Goal: Information Seeking & Learning: Find specific page/section

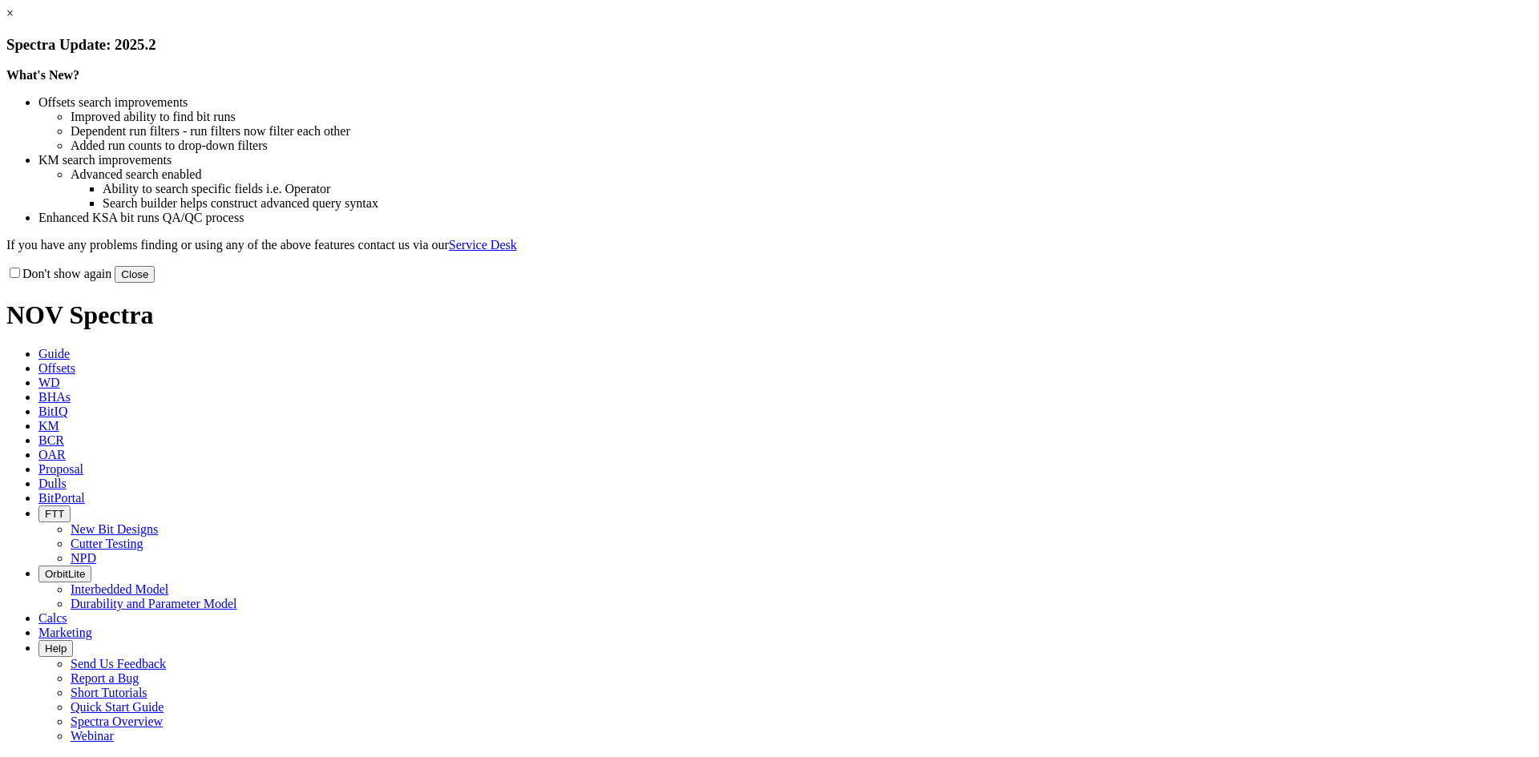
click at [155, 283] on button "Close" at bounding box center [135, 274] width 40 height 17
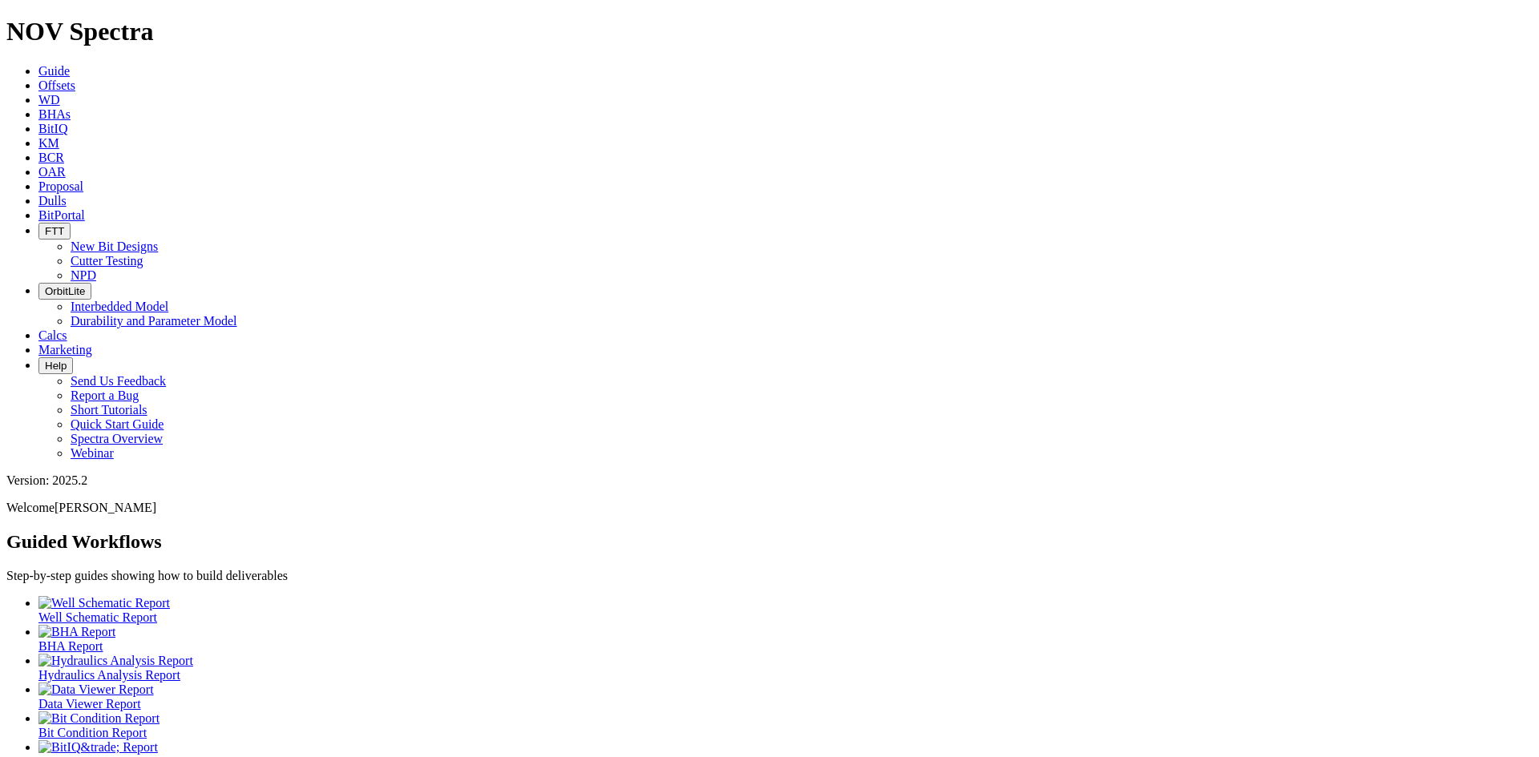
click at [67, 194] on span "Dulls" at bounding box center [52, 201] width 28 height 14
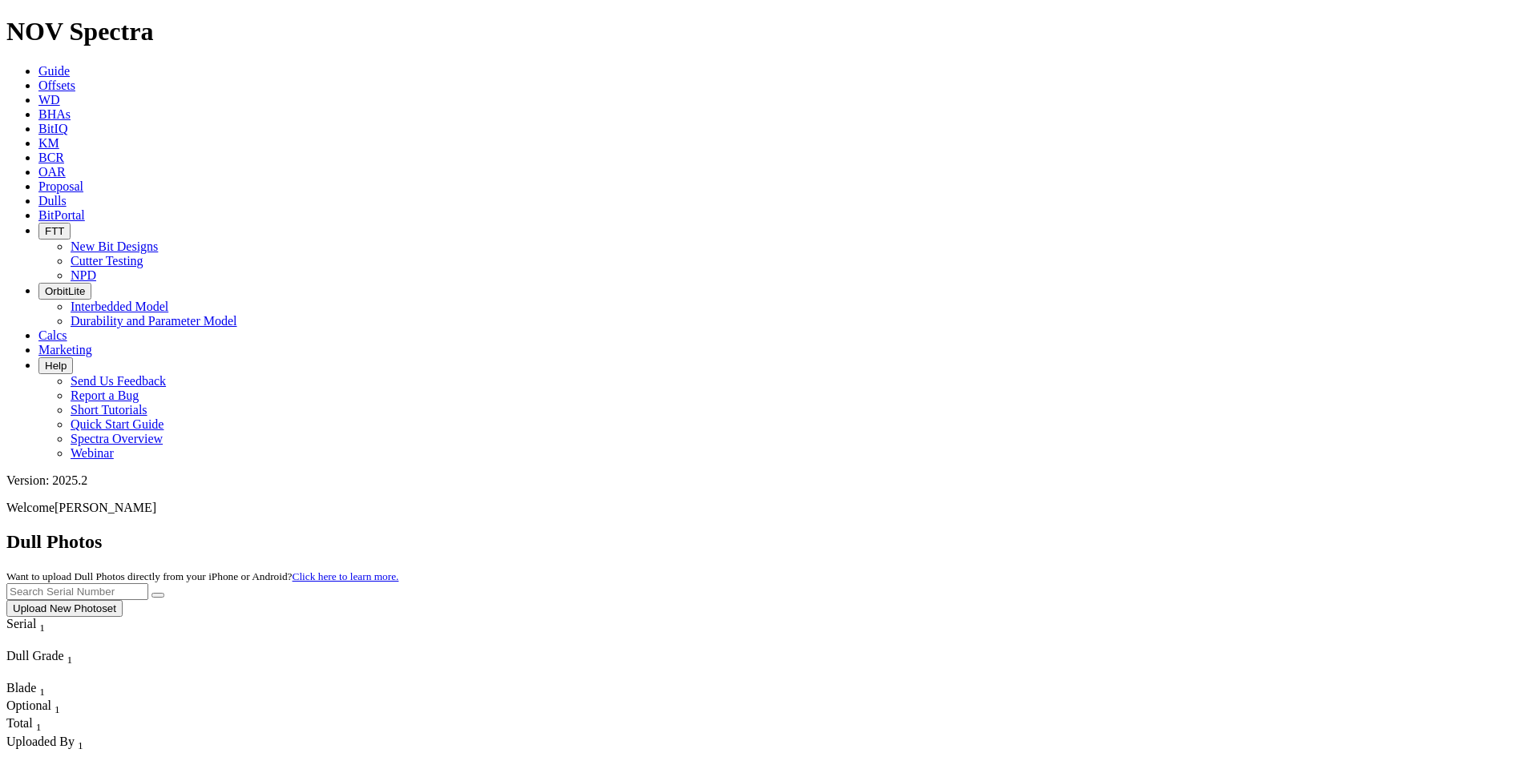
click at [148, 584] on input "text" at bounding box center [77, 592] width 142 height 17
click at [151, 593] on button "submit" at bounding box center [157, 595] width 13 height 5
drag, startPoint x: 1031, startPoint y: 63, endPoint x: 996, endPoint y: 64, distance: 35.3
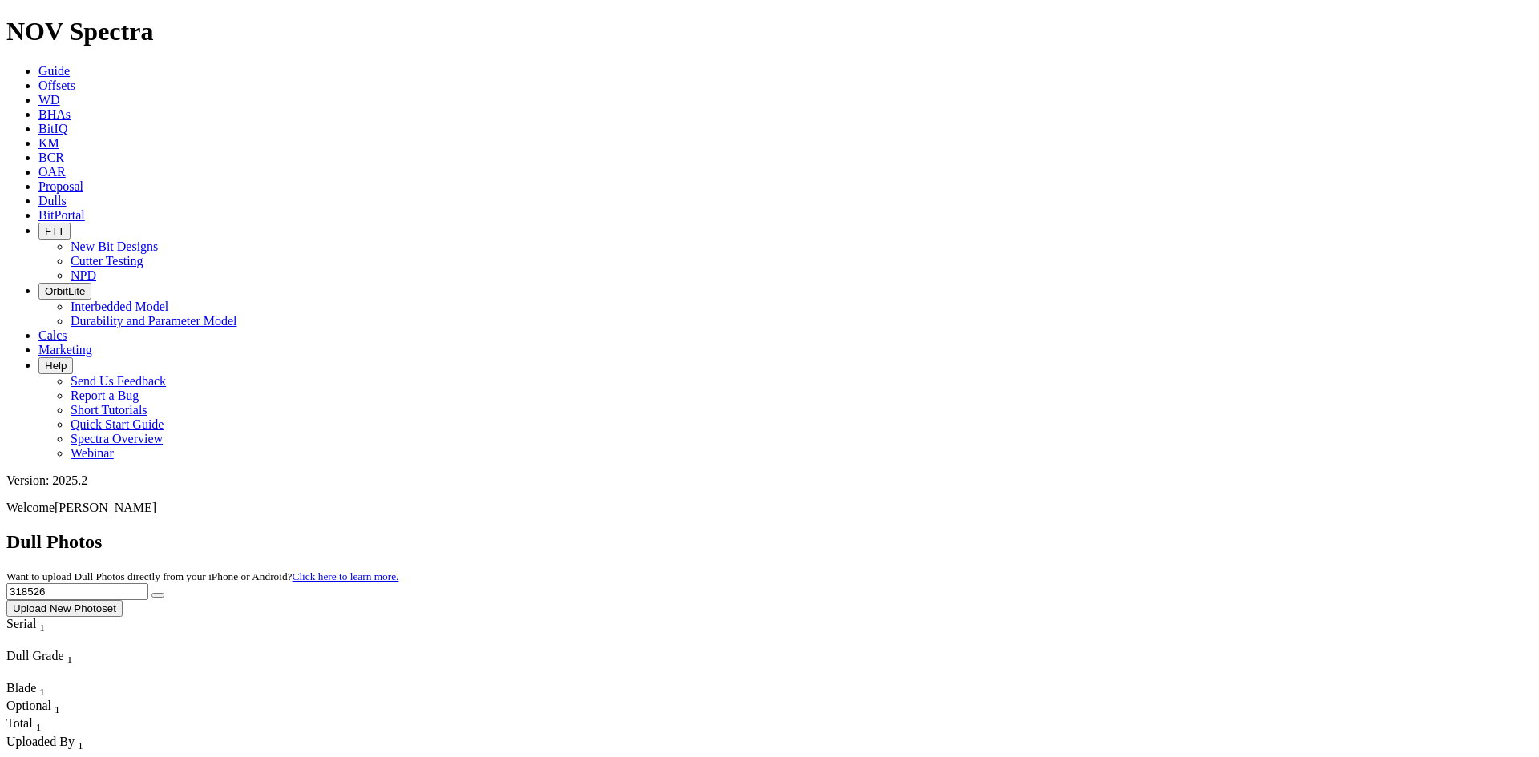
click at [1024, 531] on div "Dull Photos Want to upload Dull Photos directly from your iPhone or Android? Cl…" at bounding box center [769, 574] width 1526 height 86
click at [151, 593] on button "submit" at bounding box center [157, 595] width 13 height 5
drag, startPoint x: 1184, startPoint y: 75, endPoint x: 1130, endPoint y: 71, distance: 53.9
click at [1130, 531] on div "Dull Photos Want to upload Dull Photos directly from your iPhone or Android? Cl…" at bounding box center [769, 574] width 1526 height 86
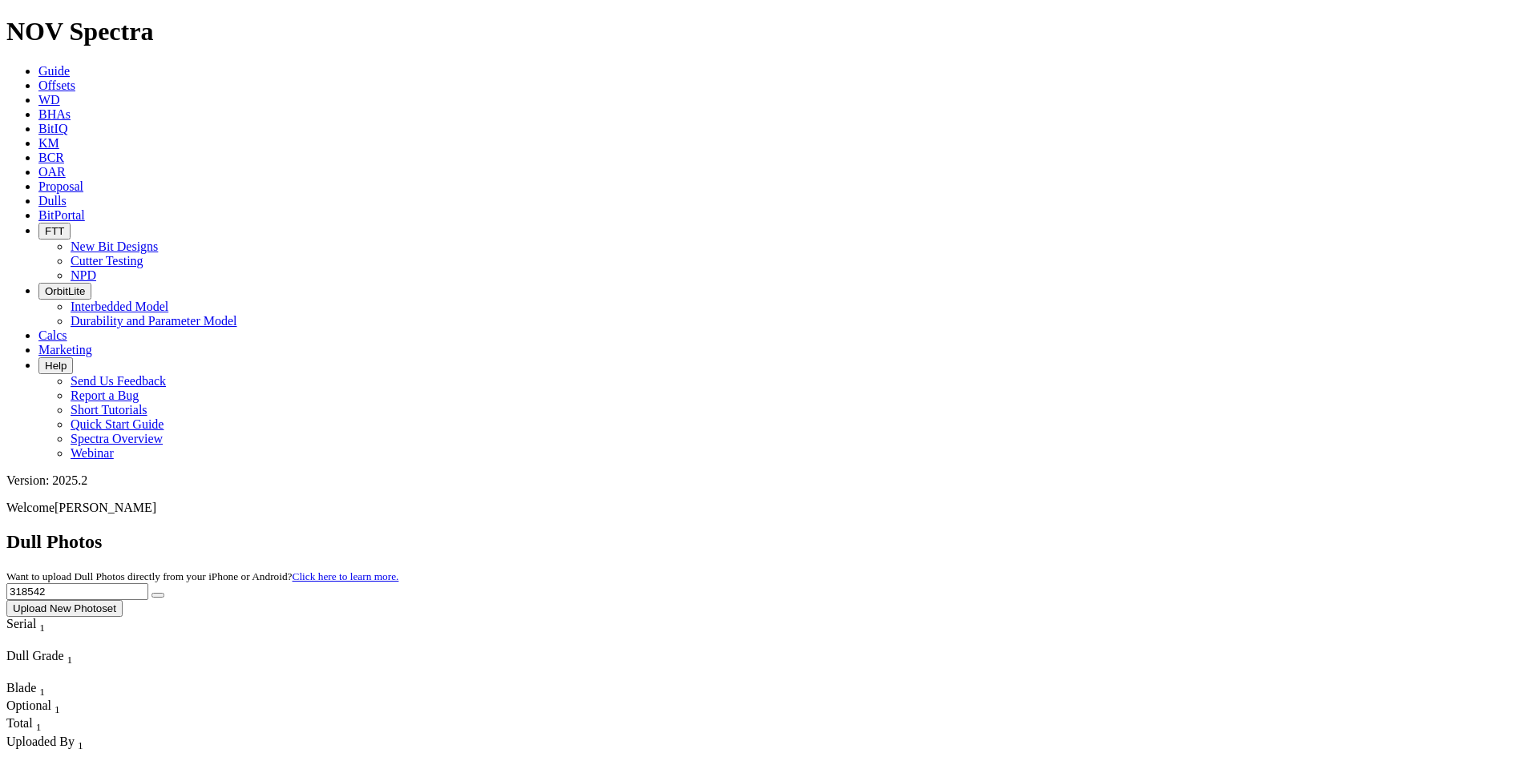
click at [151, 593] on button "submit" at bounding box center [157, 595] width 13 height 5
drag, startPoint x: 1208, startPoint y: 71, endPoint x: 1077, endPoint y: 59, distance: 131.2
click at [1085, 531] on div "Dull Photos Want to upload Dull Photos directly from your iPhone or Android? Cl…" at bounding box center [769, 574] width 1526 height 86
click at [151, 593] on button "submit" at bounding box center [157, 595] width 13 height 5
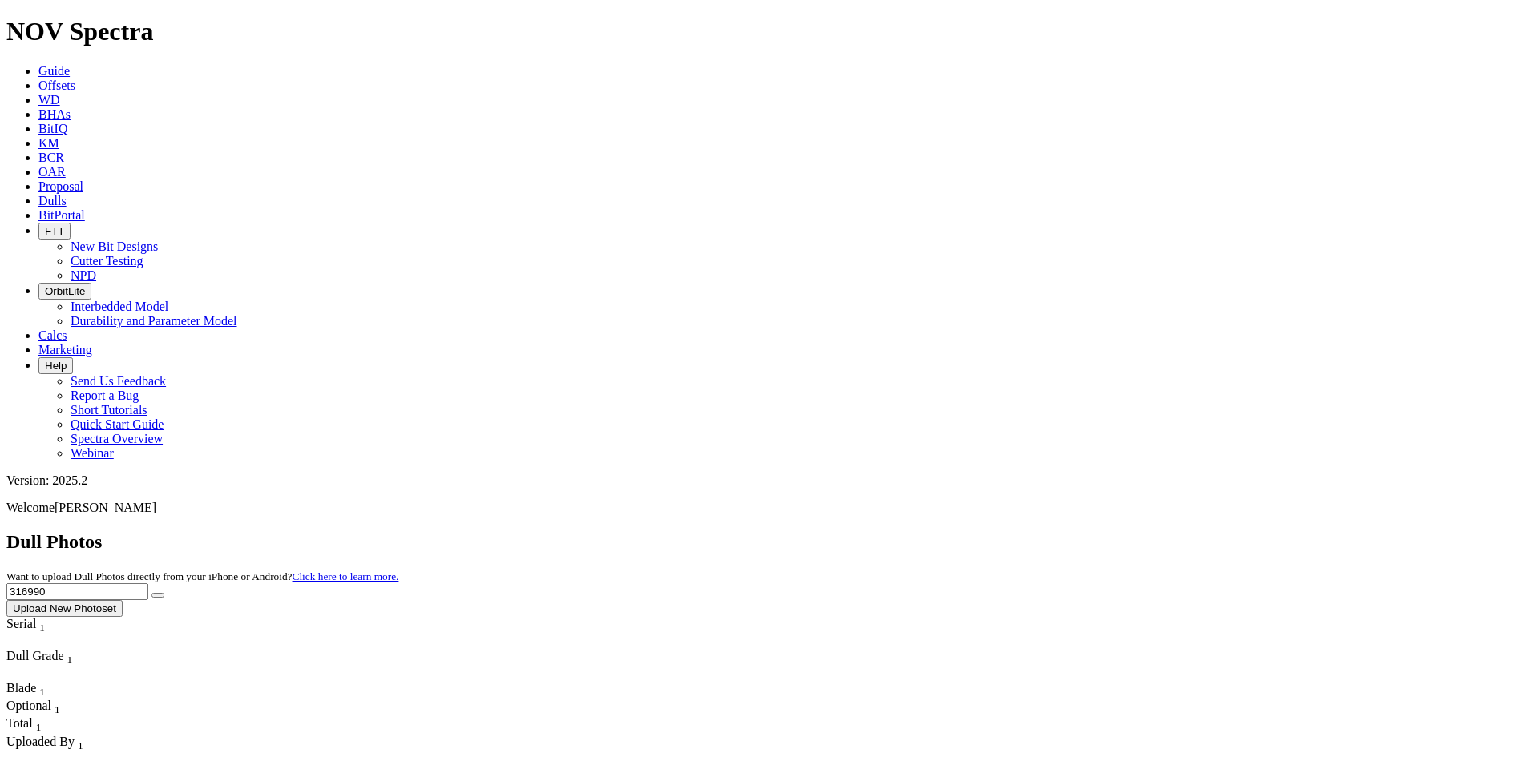
drag, startPoint x: 1116, startPoint y: 77, endPoint x: 1030, endPoint y: 95, distance: 87.7
click at [1062, 531] on div "Dull Photos Want to upload Dull Photos directly from your iPhone or Android? Cl…" at bounding box center [769, 574] width 1526 height 86
click at [151, 593] on button "submit" at bounding box center [157, 595] width 13 height 5
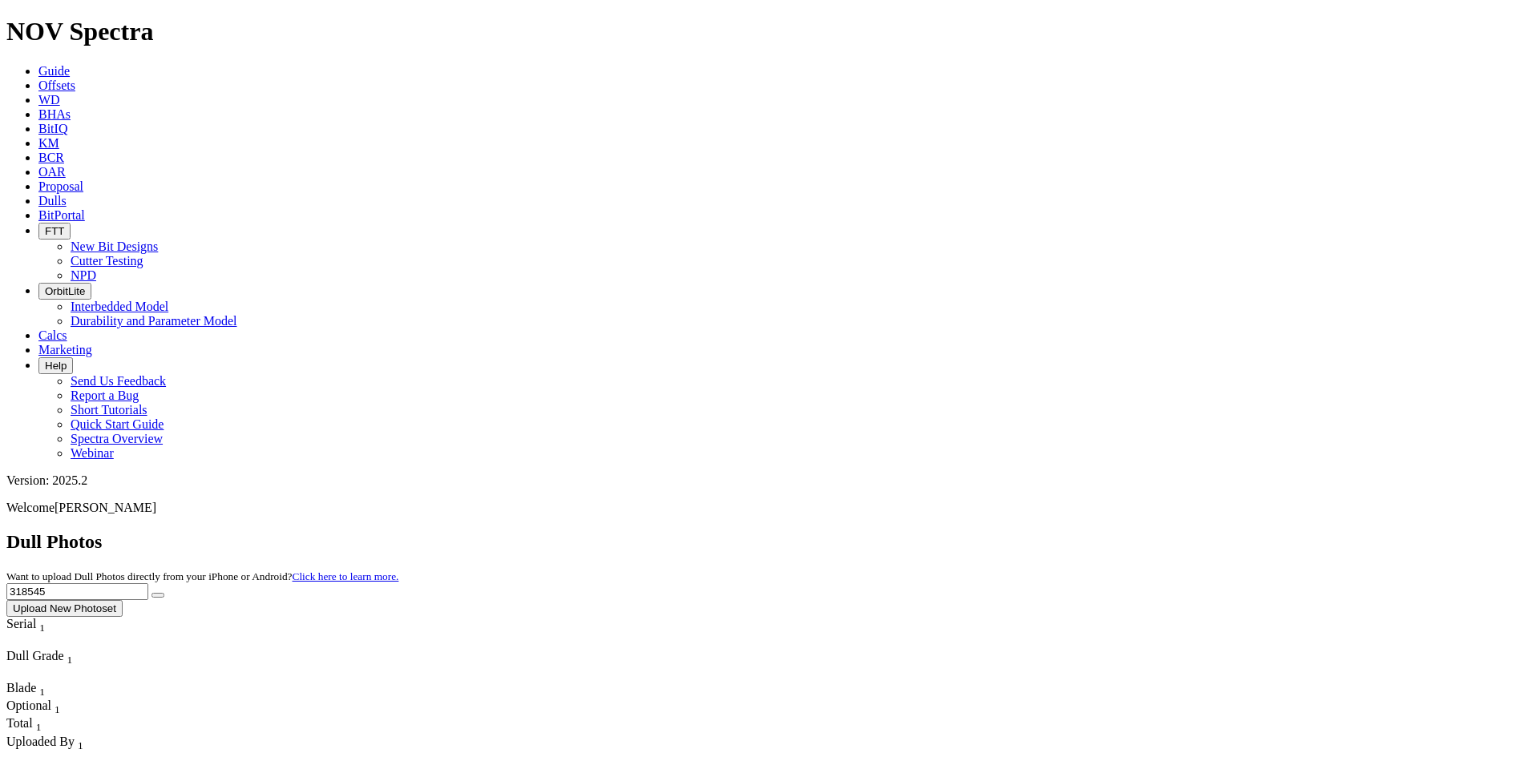
drag, startPoint x: 1200, startPoint y: 71, endPoint x: 1173, endPoint y: 74, distance: 26.6
click at [148, 584] on input "318545" at bounding box center [77, 592] width 142 height 17
click at [151, 593] on button "submit" at bounding box center [157, 595] width 13 height 5
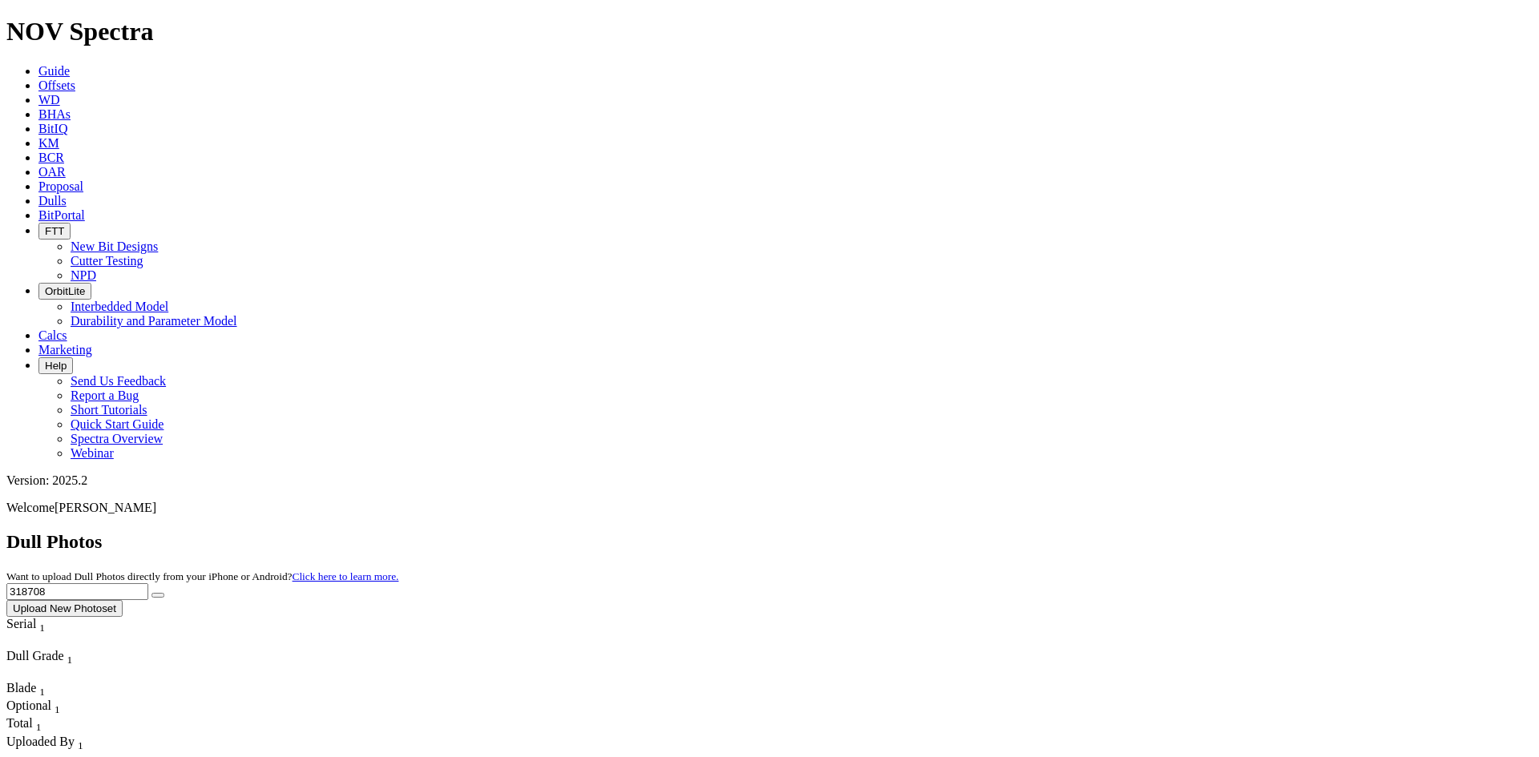
drag, startPoint x: 1182, startPoint y: 66, endPoint x: 1169, endPoint y: 68, distance: 13.8
click at [148, 584] on input "318708" at bounding box center [77, 592] width 142 height 17
click at [151, 593] on button "submit" at bounding box center [157, 595] width 13 height 5
drag, startPoint x: 1225, startPoint y: 65, endPoint x: 1065, endPoint y: 50, distance: 160.2
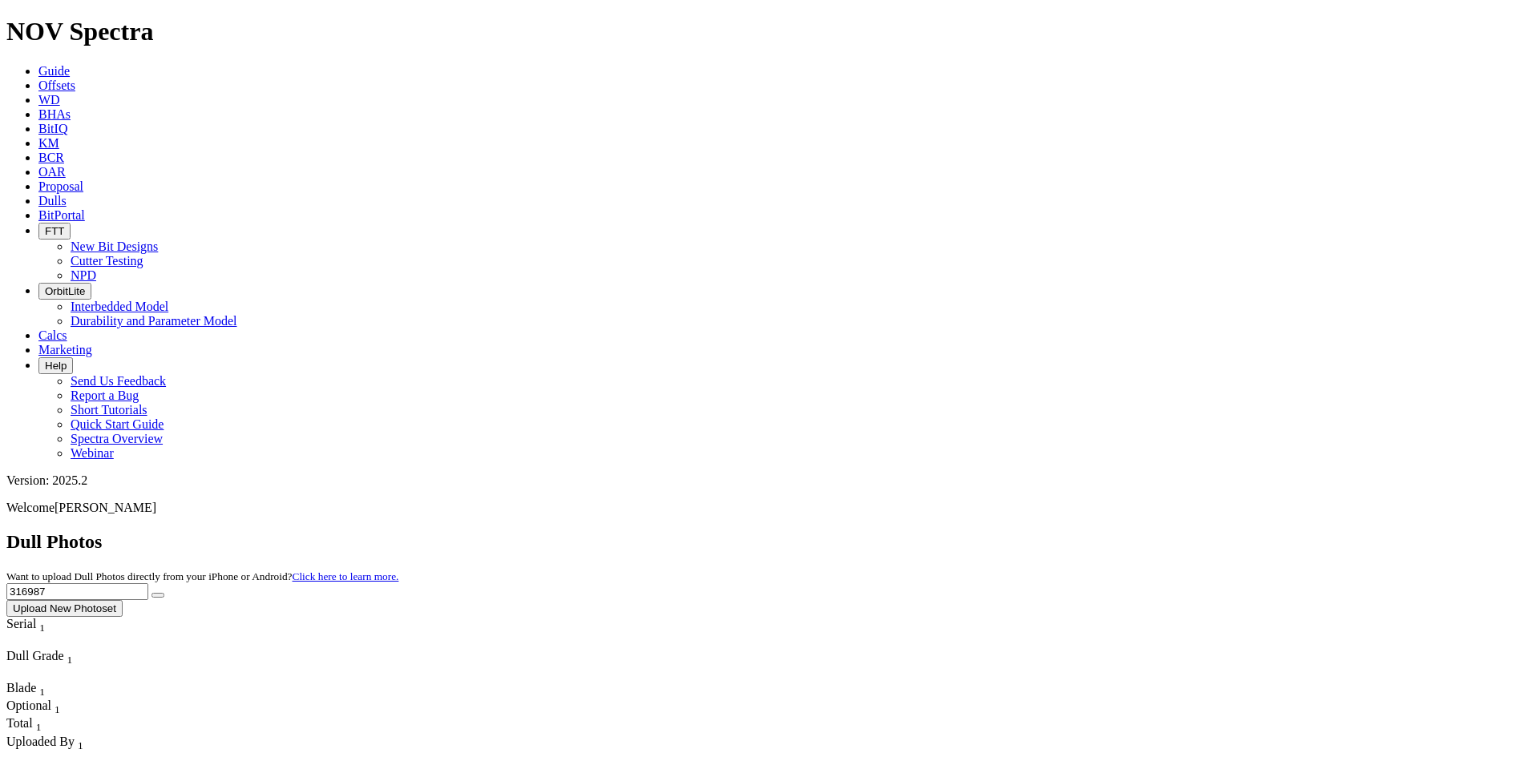
click at [1067, 531] on div "Dull Photos Want to upload Dull Photos directly from your iPhone or Android? Cl…" at bounding box center [769, 574] width 1526 height 86
type input "318538"
click at [151, 593] on button "submit" at bounding box center [157, 595] width 13 height 5
click at [75, 79] on span "Offsets" at bounding box center [56, 86] width 37 height 14
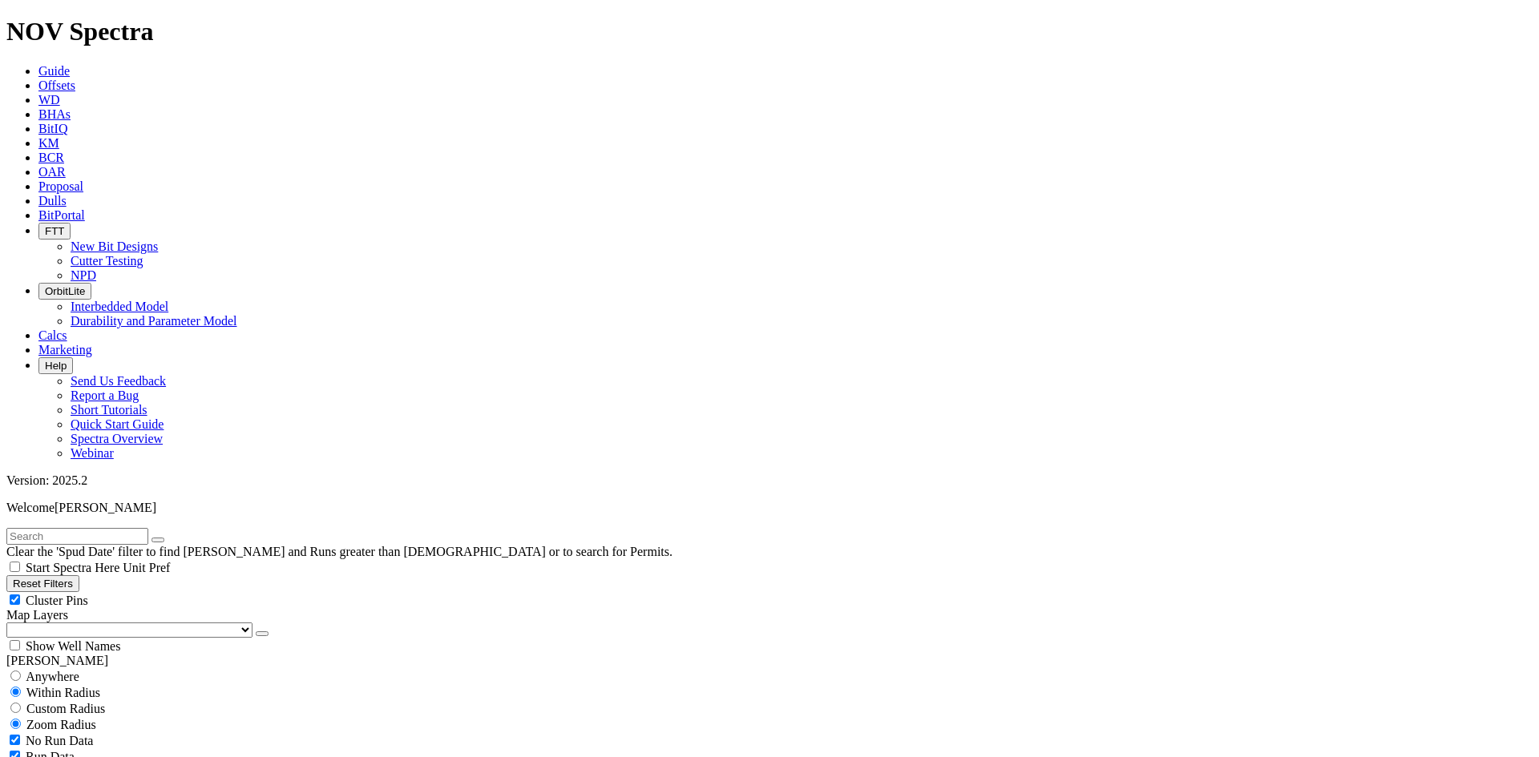
click at [99, 528] on input "text" at bounding box center [77, 536] width 142 height 17
type input "C149-01"
click at [168, 538] on button "submit" at bounding box center [174, 540] width 13 height 5
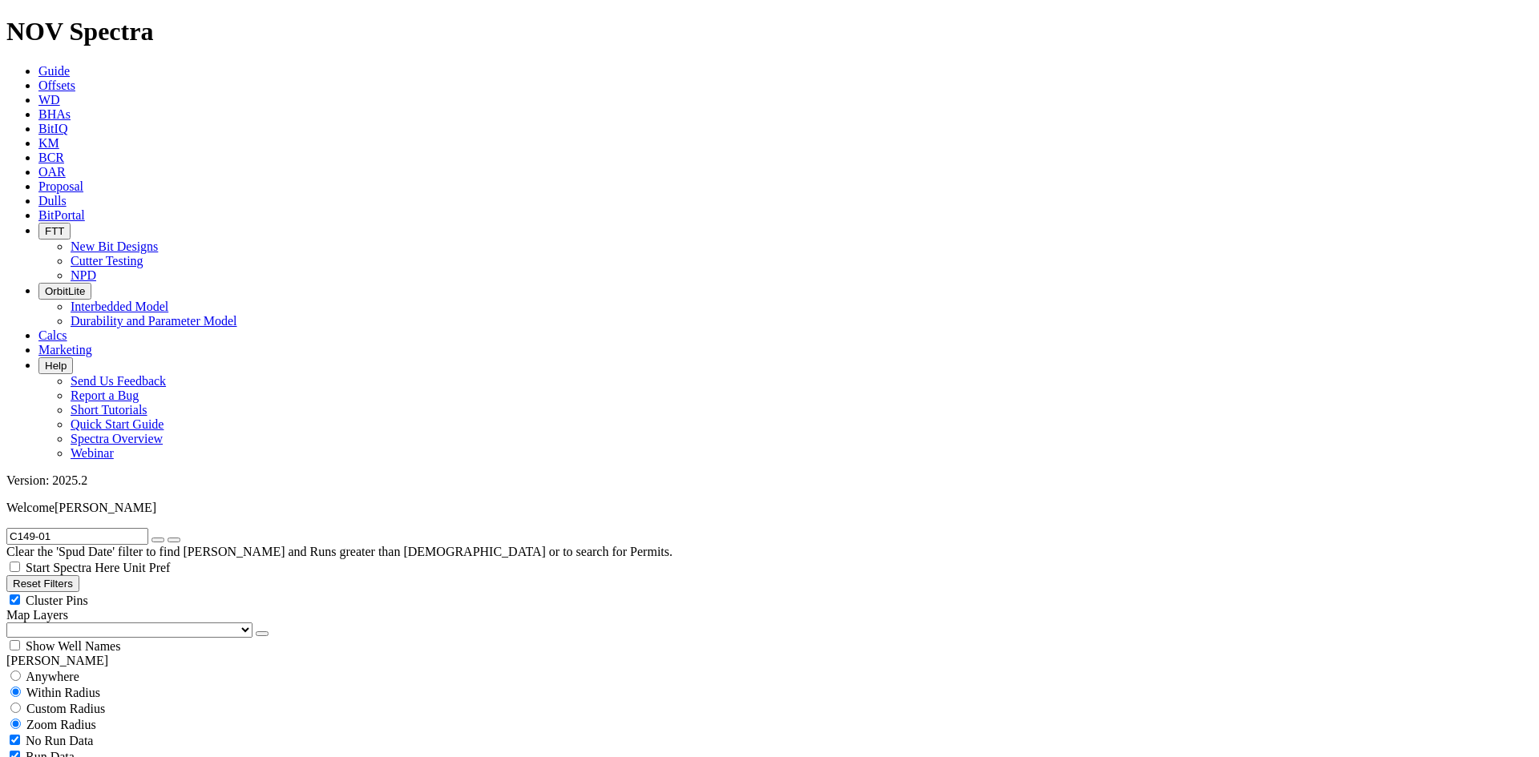
click at [158, 540] on icon "button" at bounding box center [158, 540] width 0 height 0
click at [148, 528] on input "text" at bounding box center [77, 536] width 142 height 17
type input "C357-01"
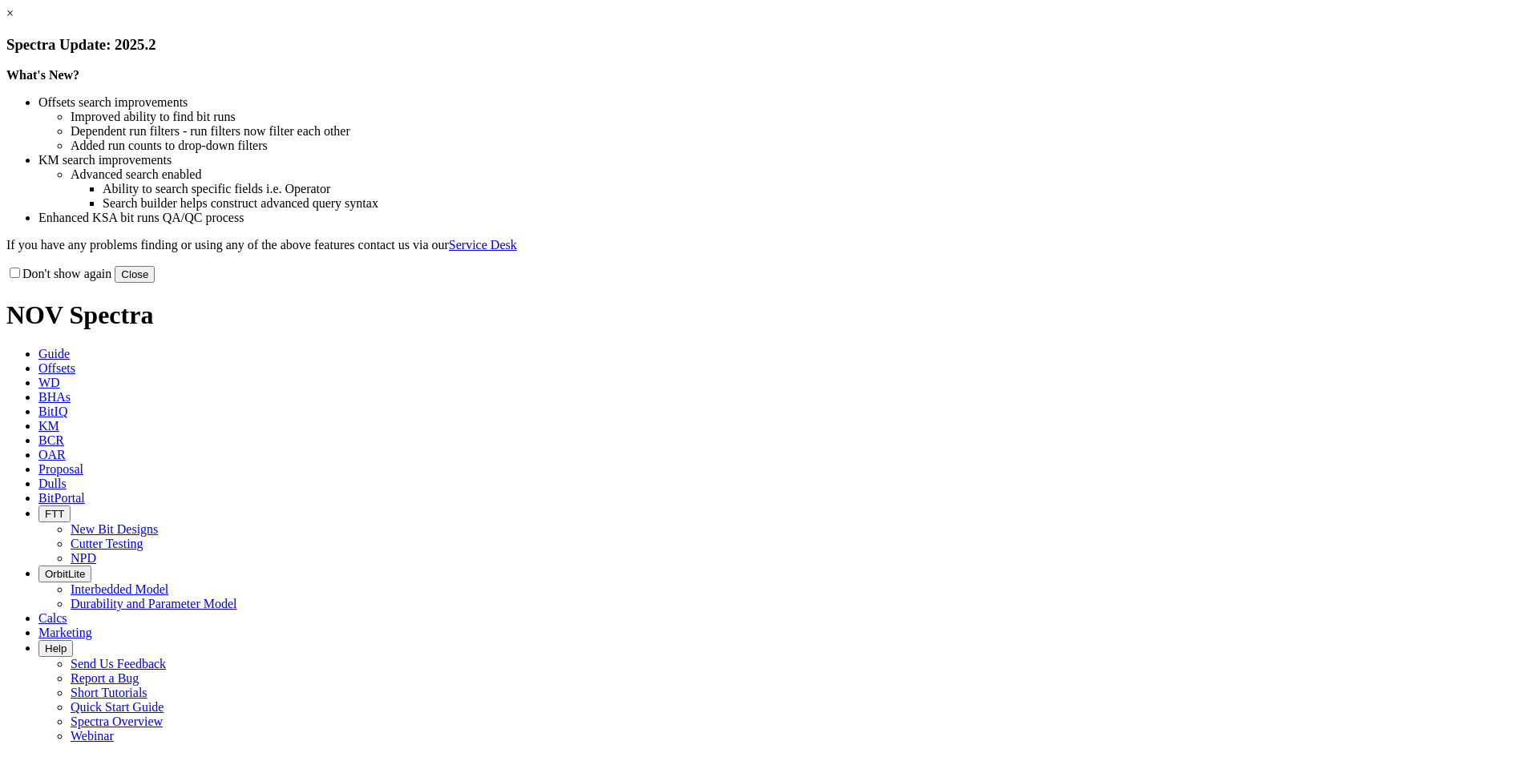
click at [155, 283] on button "Close" at bounding box center [135, 274] width 40 height 17
